Goal: Task Accomplishment & Management: Use online tool/utility

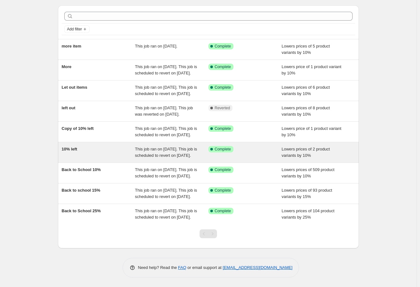
scroll to position [68, 0]
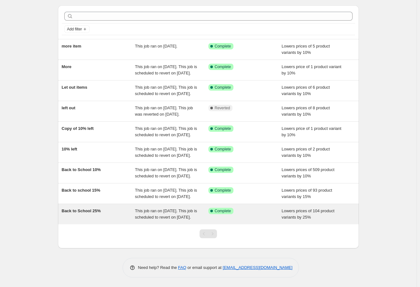
click at [118, 208] on div "Back to School 25%" at bounding box center [98, 214] width 73 height 13
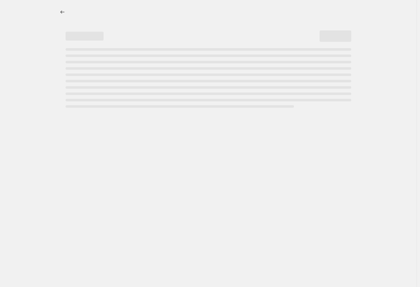
select select "percentage"
select select "collection"
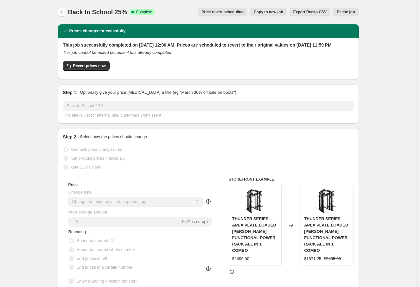
click at [62, 10] on icon "Price change jobs" at bounding box center [62, 12] width 6 height 6
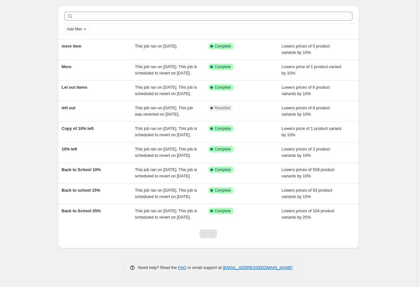
scroll to position [68, 0]
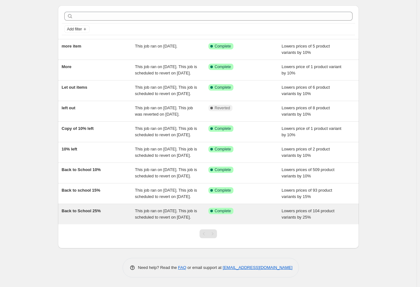
click at [119, 209] on div "Back to School 25%" at bounding box center [98, 214] width 73 height 13
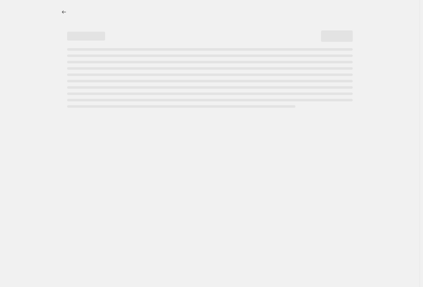
select select "percentage"
select select "collection"
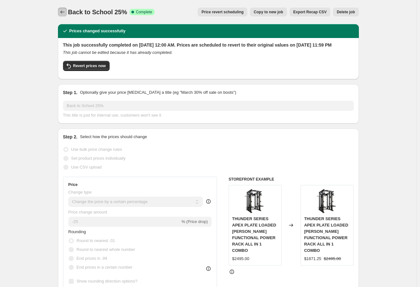
click at [61, 12] on icon "Price change jobs" at bounding box center [62, 12] width 6 height 6
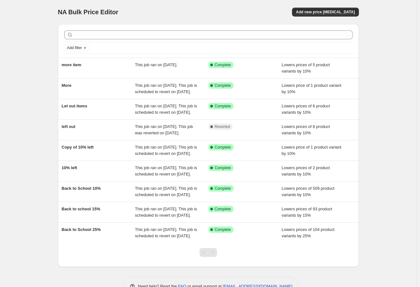
click at [392, 165] on div "NA Bulk Price Editor. This page is ready NA Bulk Price Editor Add new price cha…" at bounding box center [208, 153] width 416 height 306
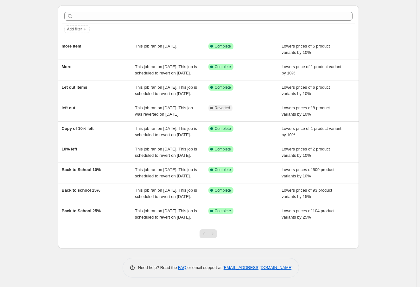
scroll to position [68, 0]
click at [397, 172] on div "NA Bulk Price Editor. This page is ready NA Bulk Price Editor Add new price cha…" at bounding box center [208, 134] width 416 height 306
click at [40, 59] on div "NA Bulk Price Editor. This page is ready NA Bulk Price Editor Add new price cha…" at bounding box center [208, 134] width 416 height 306
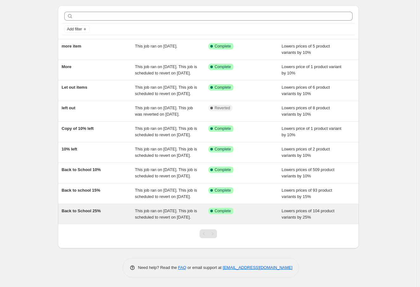
click at [122, 220] on div "Back to School 25%" at bounding box center [98, 214] width 73 height 13
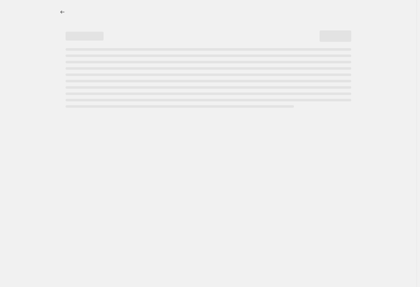
select select "percentage"
select select "collection"
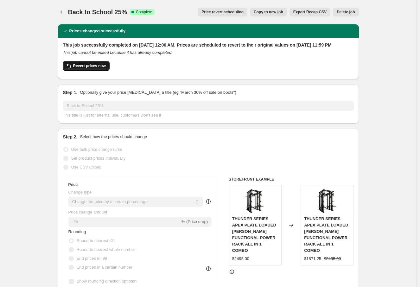
click at [92, 68] on span "Revert prices now" at bounding box center [89, 65] width 33 height 5
checkbox input "false"
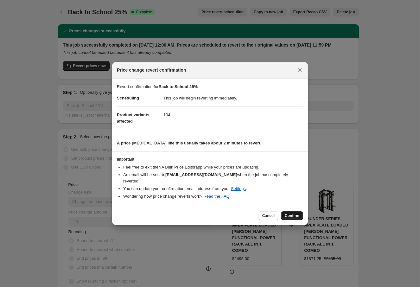
click at [292, 213] on span "Confirm" at bounding box center [292, 215] width 15 height 5
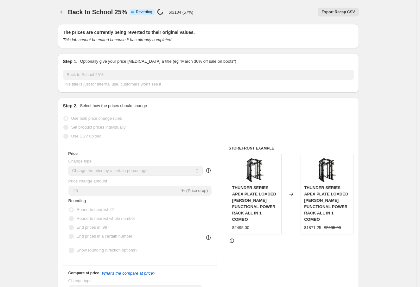
select select "percentage"
select select "collection"
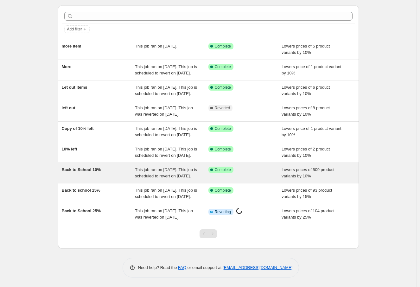
scroll to position [37, 0]
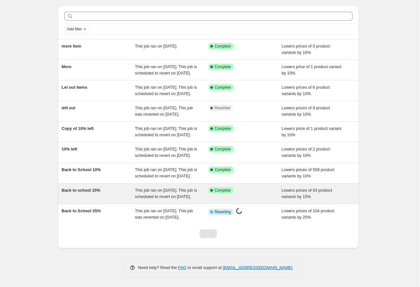
click at [165, 199] on span "This job ran on [DATE]. This job is scheduled to revert on [DATE]." at bounding box center [166, 193] width 62 height 11
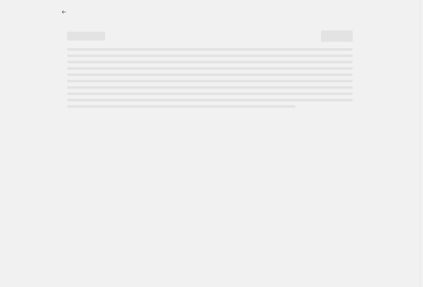
select select "percentage"
select select "collection"
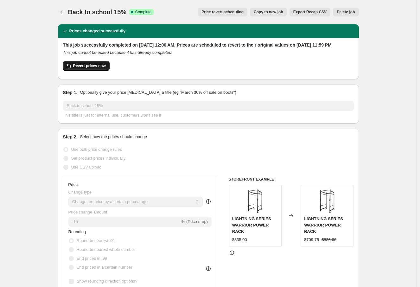
click at [98, 68] on span "Revert prices now" at bounding box center [89, 65] width 33 height 5
checkbox input "false"
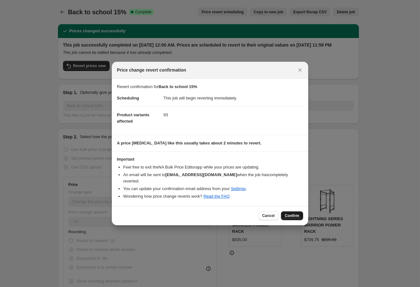
click at [298, 213] on span "Confirm" at bounding box center [292, 215] width 15 height 5
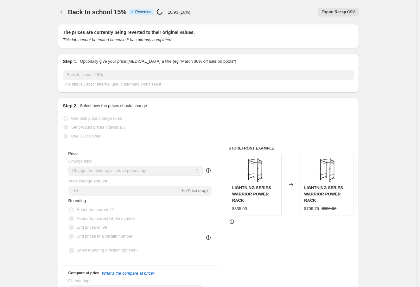
select select "percentage"
select select "collection"
select select "percentage"
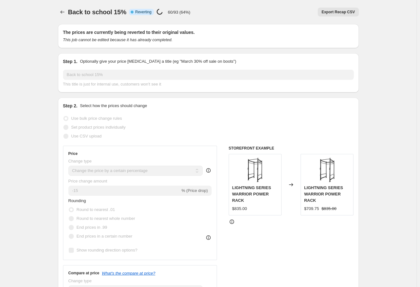
select select "collection"
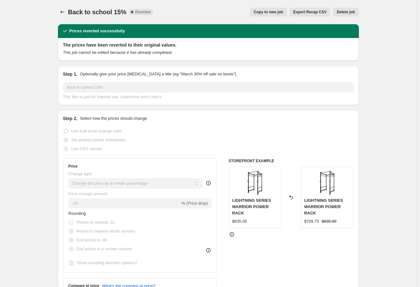
select select "percentage"
select select "collection"
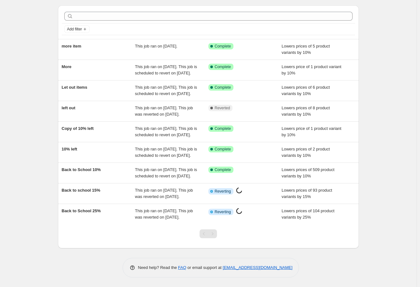
scroll to position [63, 0]
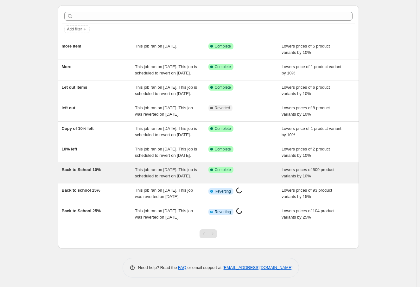
click at [114, 167] on div "Back to School 10%" at bounding box center [98, 173] width 73 height 13
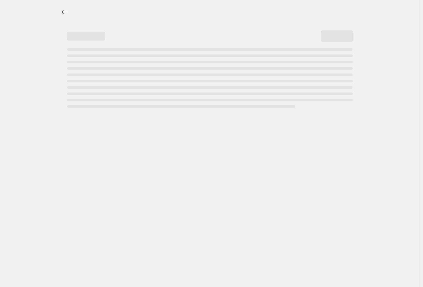
select select "percentage"
select select "collection"
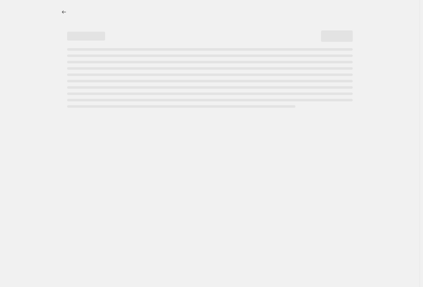
select select "collection"
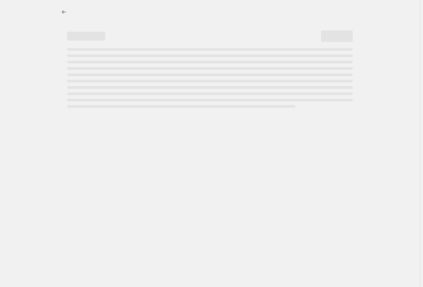
select select "collection"
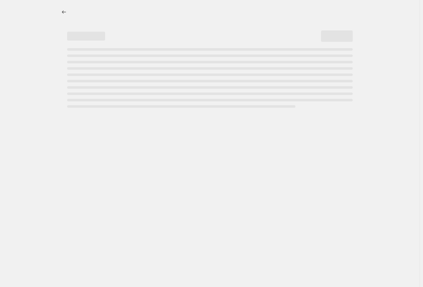
select select "collection"
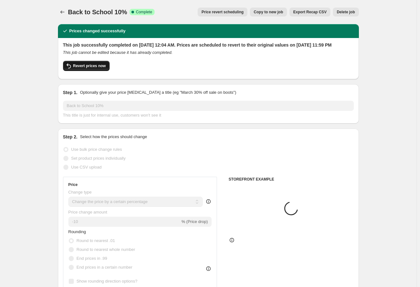
click at [100, 68] on span "Revert prices now" at bounding box center [89, 65] width 33 height 5
checkbox input "false"
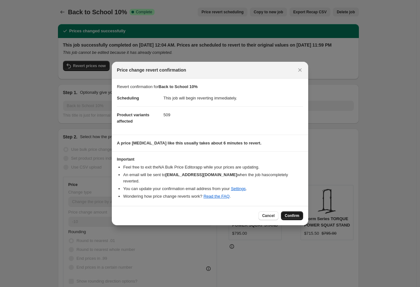
click at [296, 214] on span "Confirm" at bounding box center [292, 215] width 15 height 5
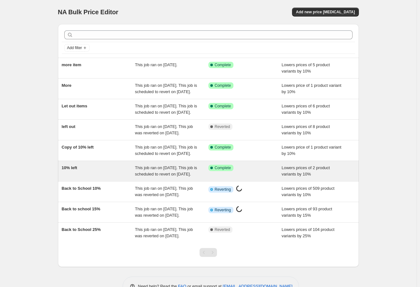
click at [106, 177] on div "10% left" at bounding box center [98, 171] width 73 height 13
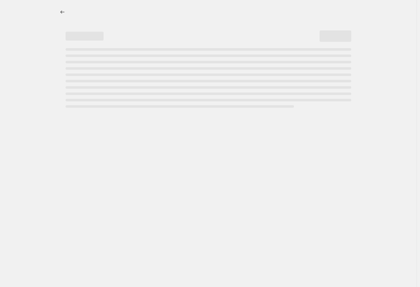
select select "percentage"
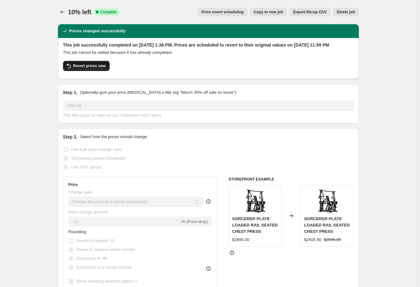
click at [94, 68] on span "Revert prices now" at bounding box center [89, 65] width 33 height 5
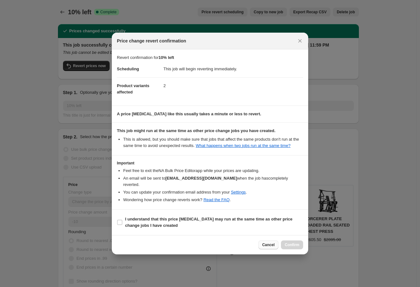
click at [269, 244] on span "Cancel" at bounding box center [268, 244] width 12 height 5
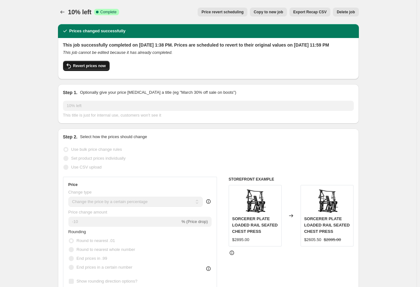
click at [104, 68] on span "Revert prices now" at bounding box center [89, 65] width 33 height 5
checkbox input "false"
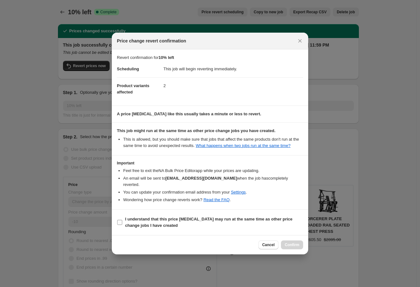
click at [121, 223] on input "I understand that this price change job may run at the same time as other price…" at bounding box center [119, 222] width 5 height 5
checkbox input "true"
click at [296, 244] on span "Confirm" at bounding box center [292, 244] width 15 height 5
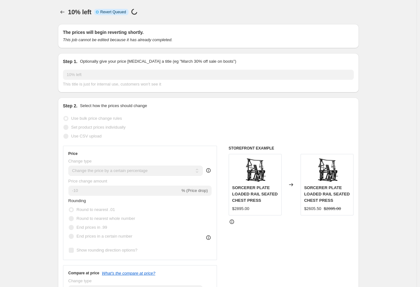
select select "percentage"
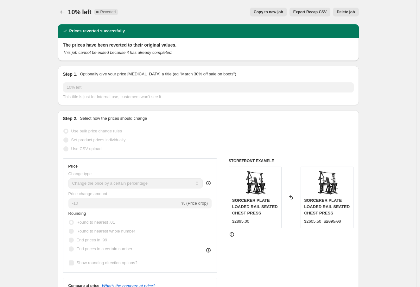
select select "percentage"
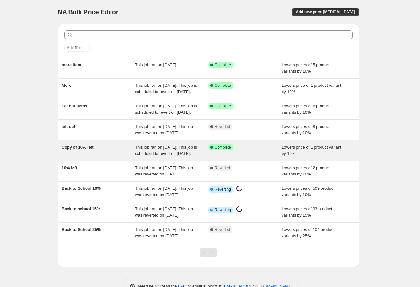
click at [91, 149] on span "Copy of 10% left" at bounding box center [78, 147] width 32 height 5
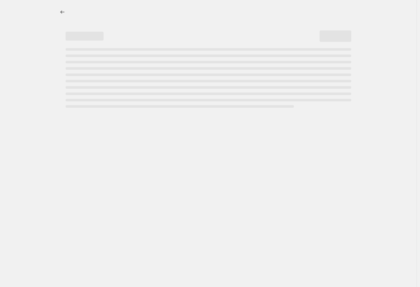
select select "percentage"
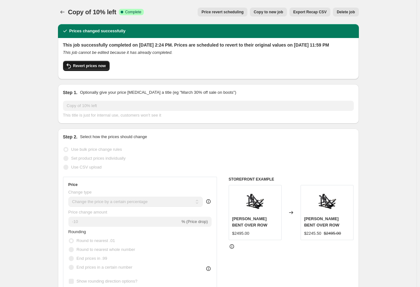
click at [96, 71] on button "Revert prices now" at bounding box center [86, 66] width 47 height 10
checkbox input "false"
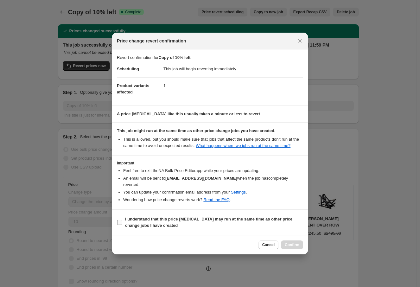
click at [130, 223] on b "I understand that this price [MEDICAL_DATA] may run at the same time as other p…" at bounding box center [208, 222] width 167 height 11
click at [122, 223] on input "I understand that this price [MEDICAL_DATA] may run at the same time as other p…" at bounding box center [119, 222] width 5 height 5
checkbox input "true"
click at [298, 246] on span "Confirm" at bounding box center [292, 244] width 15 height 5
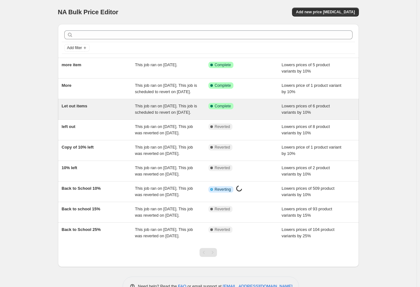
click at [95, 116] on div "Let out items" at bounding box center [98, 109] width 73 height 13
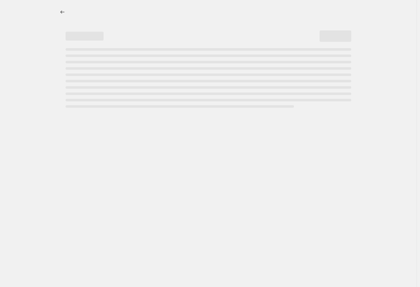
select select "percentage"
select select "collection"
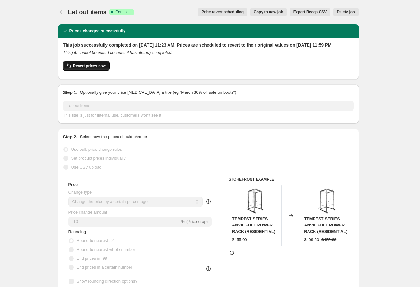
click at [81, 68] on span "Revert prices now" at bounding box center [89, 65] width 33 height 5
checkbox input "false"
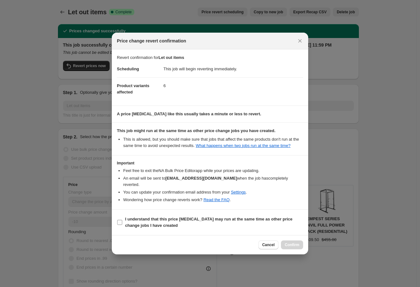
click at [138, 227] on b "I understand that this price [MEDICAL_DATA] may run at the same time as other p…" at bounding box center [208, 222] width 167 height 11
click at [122, 225] on input "I understand that this price [MEDICAL_DATA] may run at the same time as other p…" at bounding box center [119, 222] width 5 height 5
checkbox input "true"
click at [290, 247] on button "Confirm" at bounding box center [292, 244] width 22 height 9
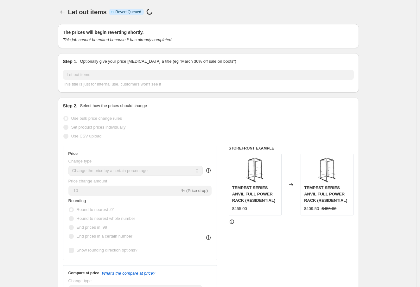
select select "percentage"
select select "collection"
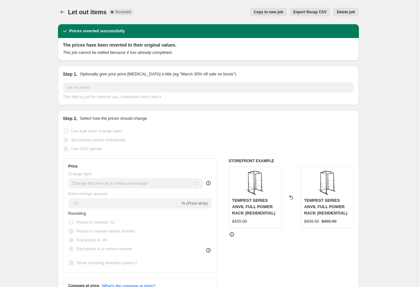
select select "percentage"
select select "collection"
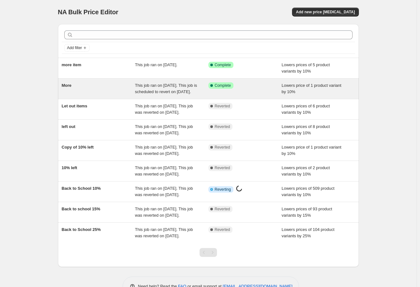
click at [259, 84] on div "Success Complete Complete" at bounding box center [240, 85] width 64 height 6
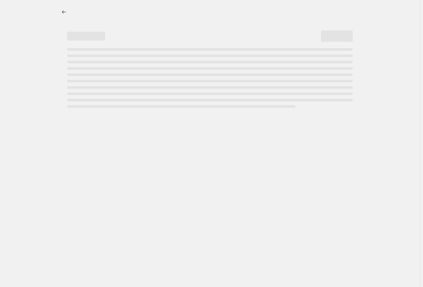
select select "percentage"
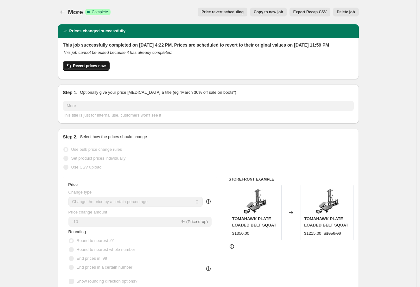
click at [98, 68] on span "Revert prices now" at bounding box center [89, 65] width 33 height 5
checkbox input "false"
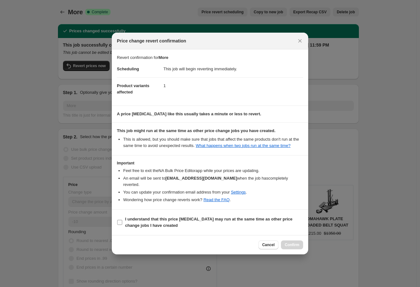
click at [128, 226] on b "I understand that this price [MEDICAL_DATA] may run at the same time as other p…" at bounding box center [208, 222] width 167 height 11
click at [122, 225] on input "I understand that this price [MEDICAL_DATA] may run at the same time as other p…" at bounding box center [119, 222] width 5 height 5
checkbox input "true"
click at [297, 246] on span "Confirm" at bounding box center [292, 244] width 15 height 5
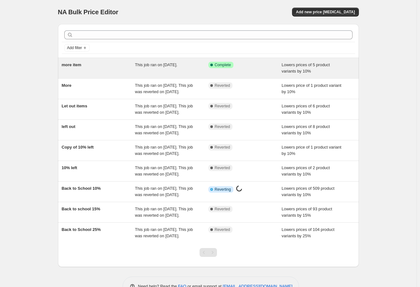
click at [251, 66] on div "Success Complete Complete" at bounding box center [240, 65] width 64 height 6
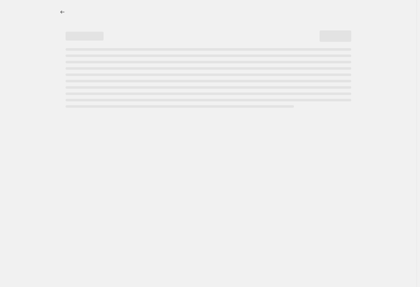
select select "percentage"
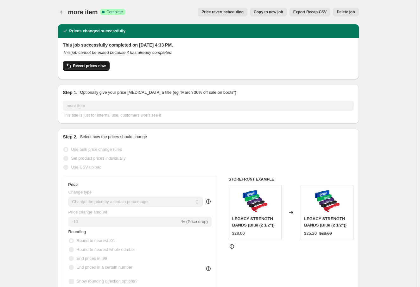
click at [93, 64] on span "Revert prices now" at bounding box center [89, 65] width 33 height 5
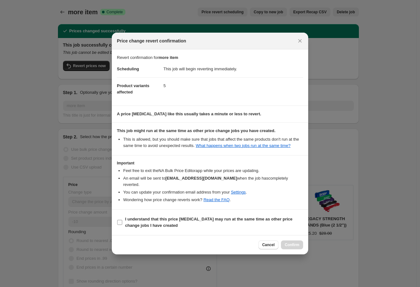
click at [122, 221] on input "I understand that this price change job may run at the same time as other price…" at bounding box center [119, 222] width 5 height 5
checkbox input "true"
click at [296, 245] on span "Confirm" at bounding box center [292, 244] width 15 height 5
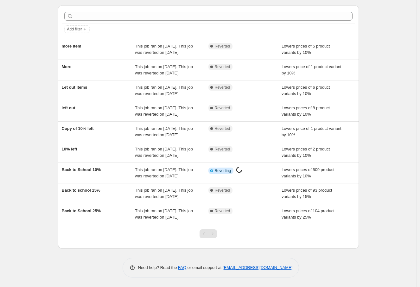
scroll to position [75, 0]
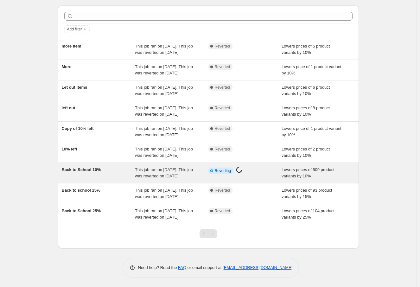
click at [99, 167] on span "Back to School 10%" at bounding box center [81, 169] width 39 height 5
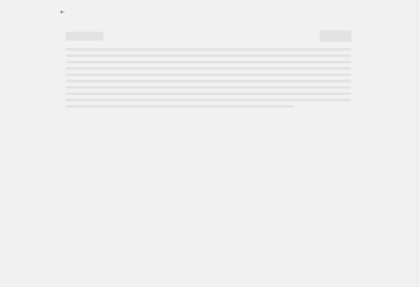
select select "percentage"
select select "collection"
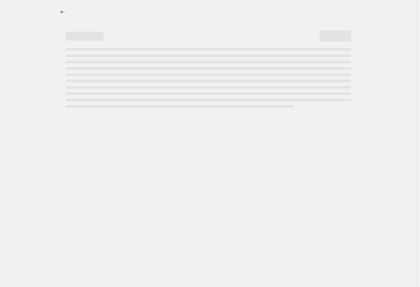
select select "collection"
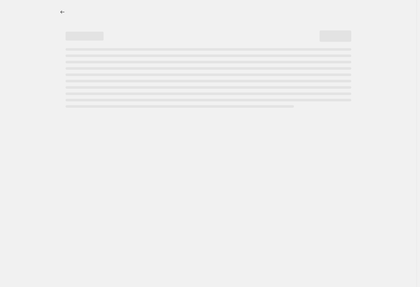
select select "collection"
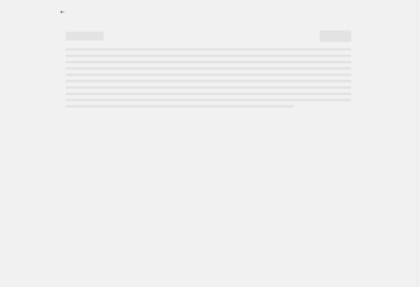
select select "collection"
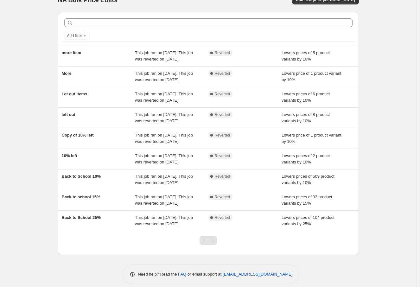
scroll to position [75, 0]
